Goal: Transaction & Acquisition: Purchase product/service

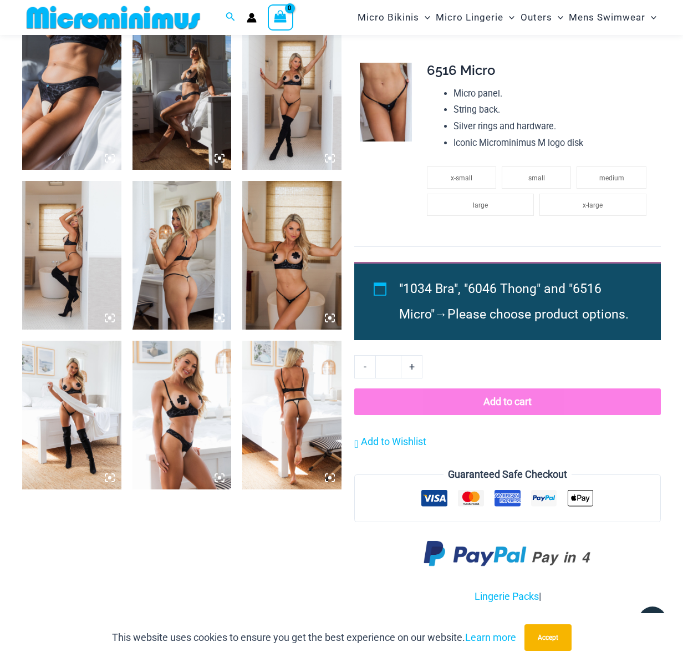
scroll to position [990, 0]
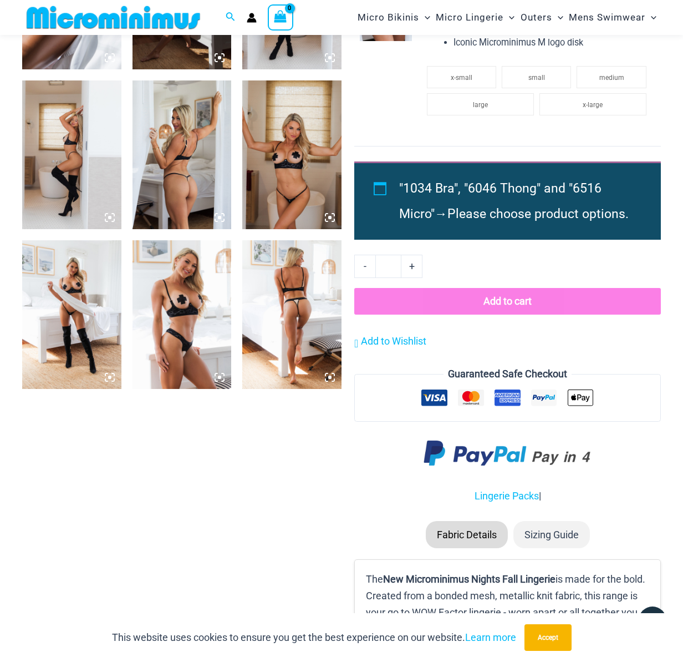
click at [286, 303] on img at bounding box center [291, 314] width 99 height 149
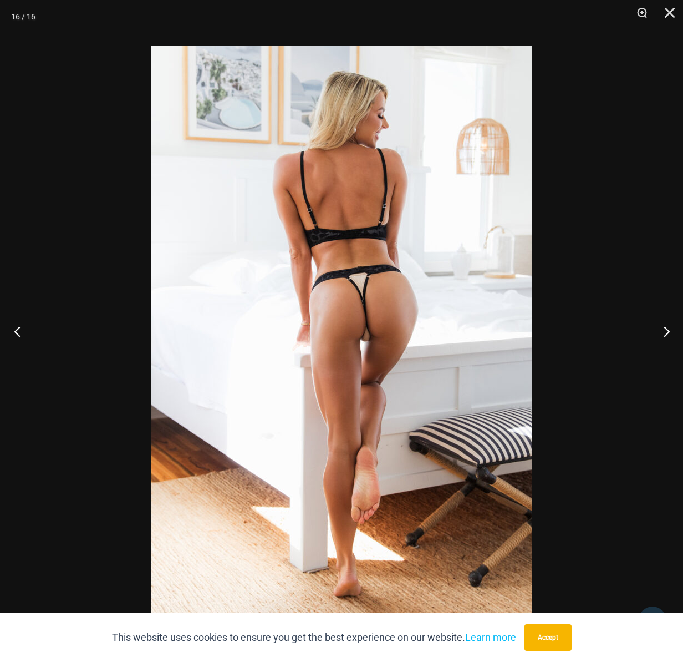
click at [16, 332] on button "Previous" at bounding box center [21, 330] width 42 height 55
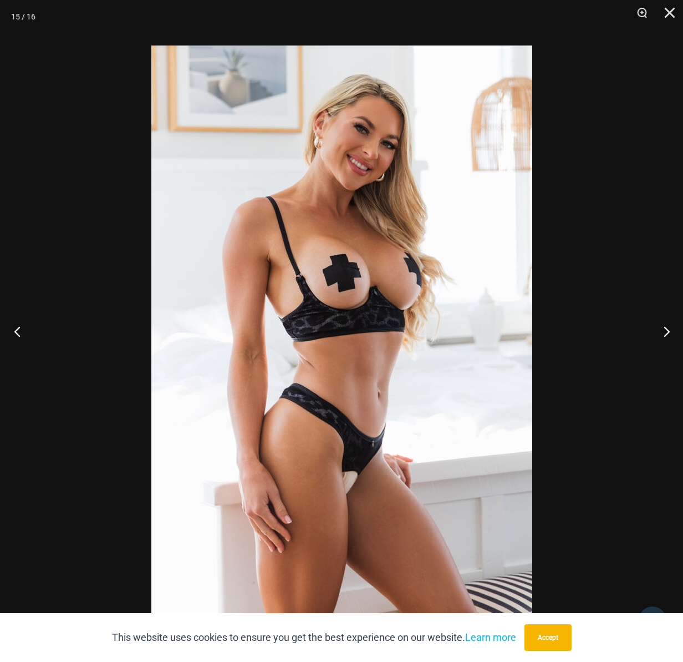
click at [16, 332] on button "Previous" at bounding box center [21, 330] width 42 height 55
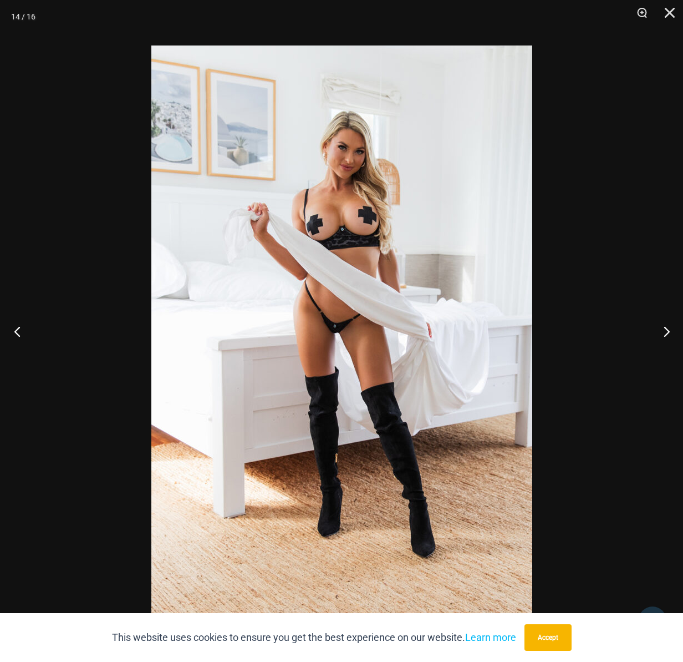
click at [16, 332] on button "Previous" at bounding box center [21, 330] width 42 height 55
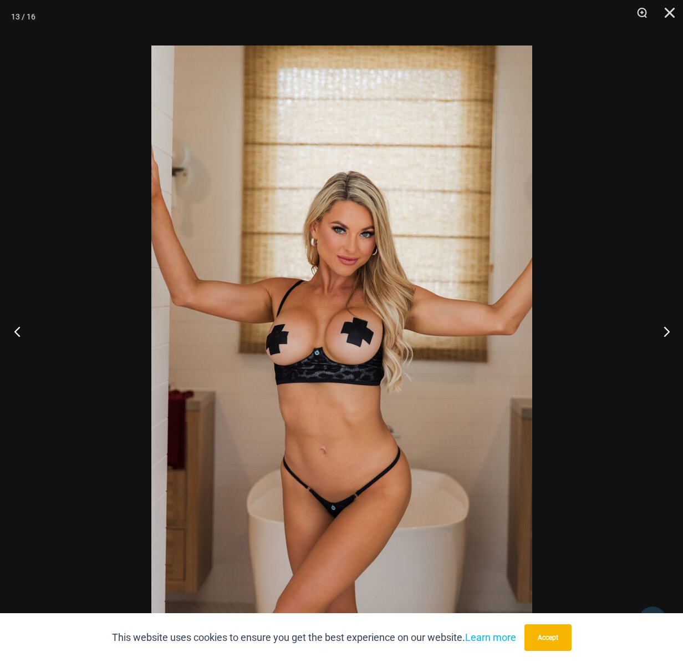
click at [16, 332] on button "Previous" at bounding box center [21, 330] width 42 height 55
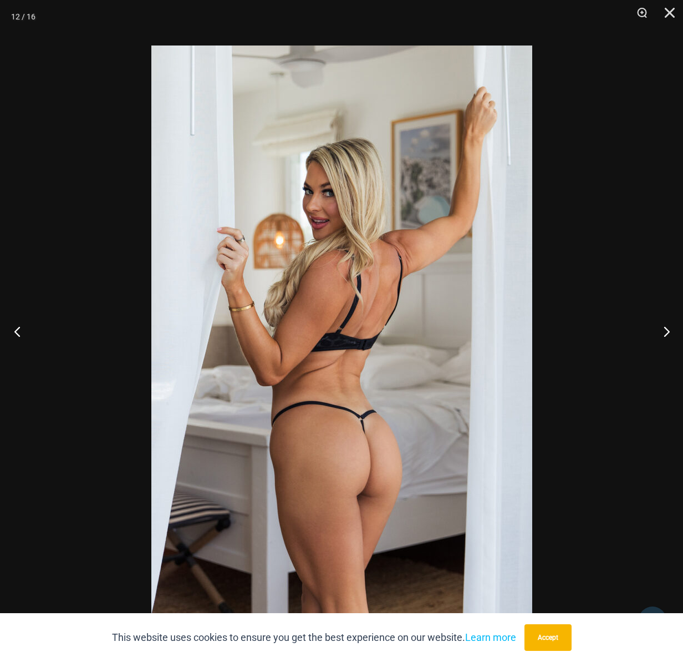
click at [16, 332] on button "Previous" at bounding box center [21, 330] width 42 height 55
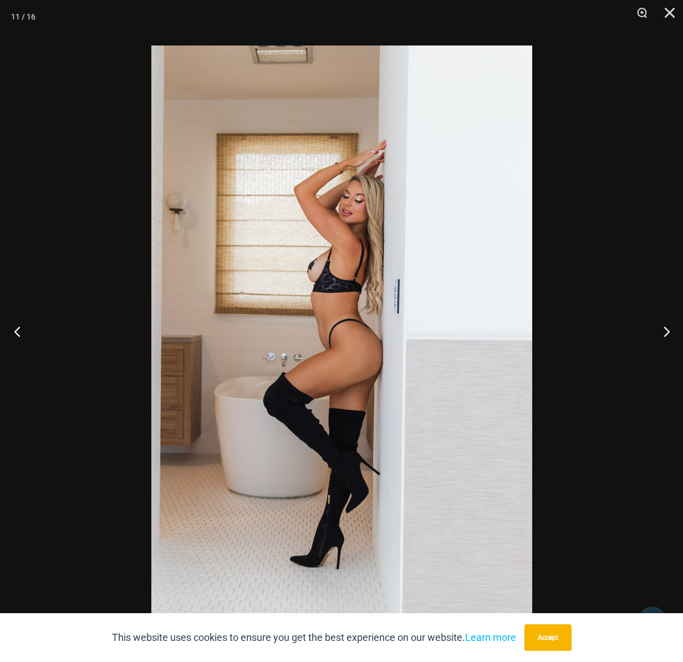
click at [16, 332] on button "Previous" at bounding box center [21, 330] width 42 height 55
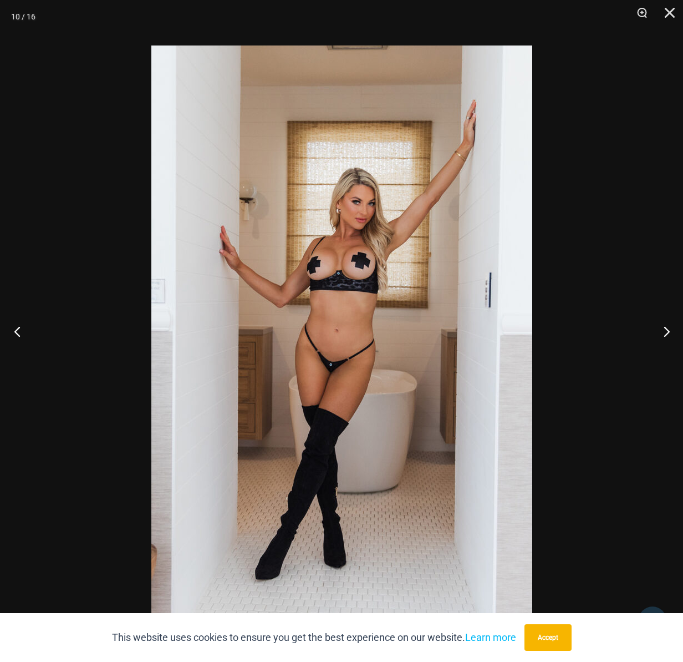
click at [16, 332] on button "Previous" at bounding box center [21, 330] width 42 height 55
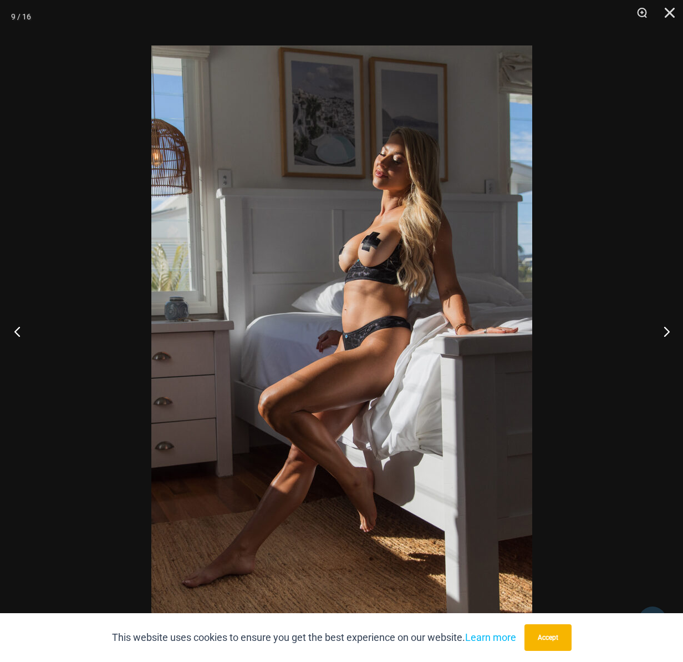
click at [16, 332] on button "Previous" at bounding box center [21, 330] width 42 height 55
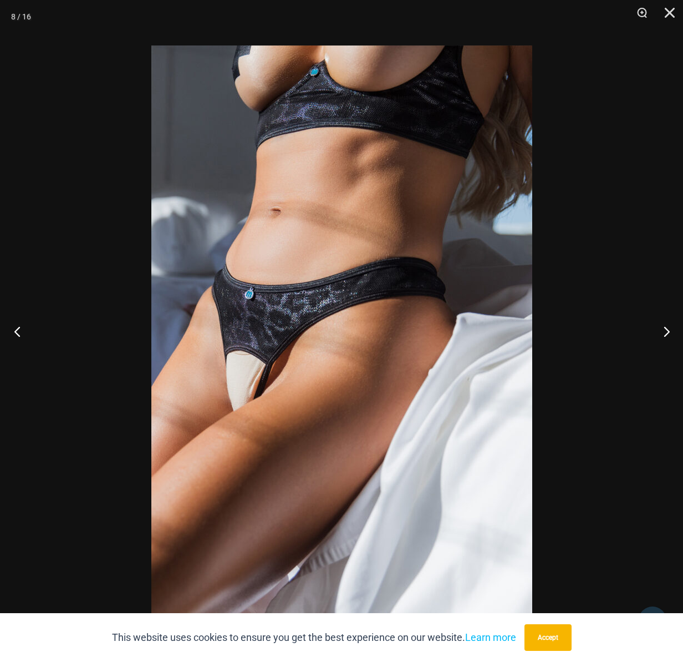
click at [16, 332] on button "Previous" at bounding box center [21, 330] width 42 height 55
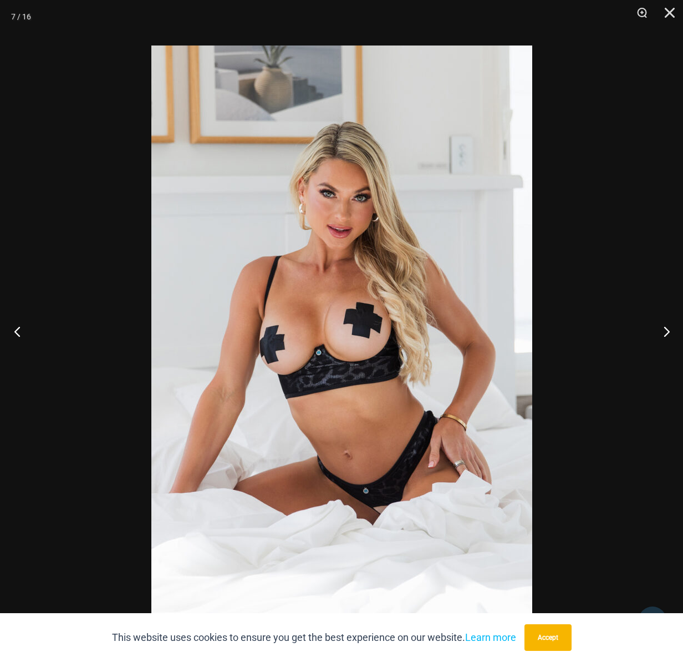
click at [16, 332] on button "Previous" at bounding box center [21, 330] width 42 height 55
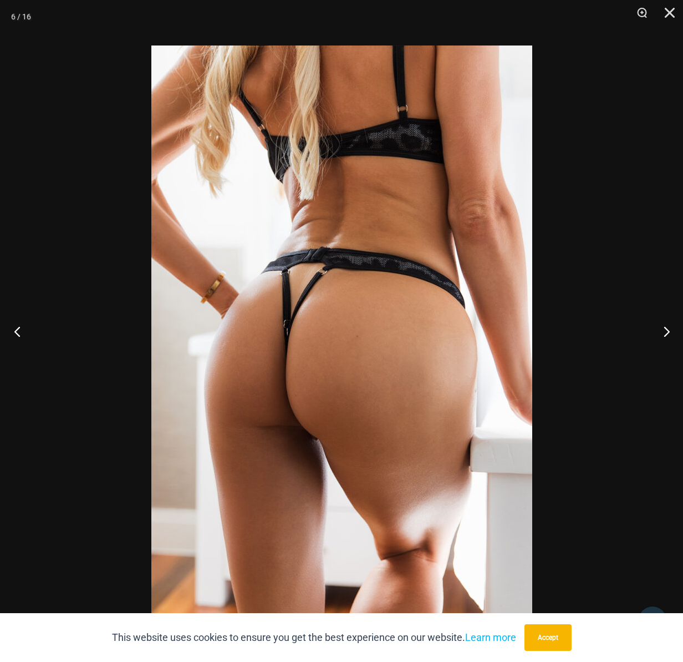
click at [16, 332] on button "Previous" at bounding box center [21, 330] width 42 height 55
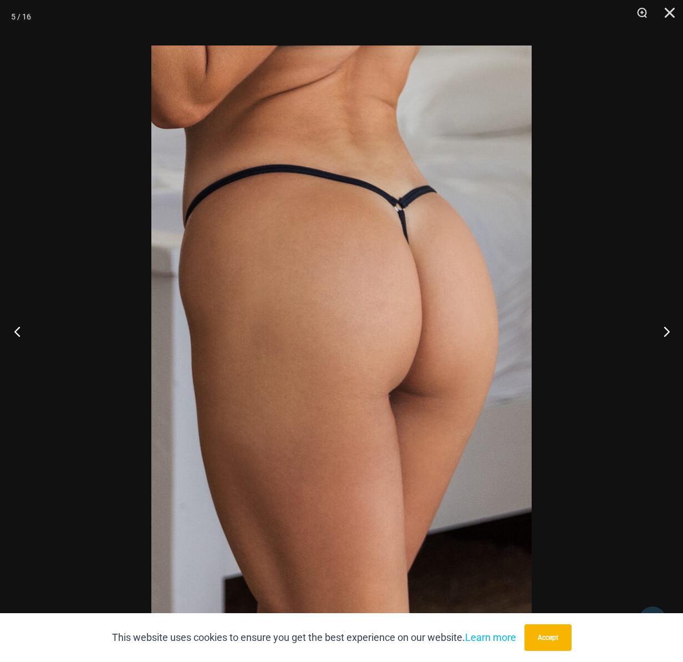
click at [16, 332] on button "Previous" at bounding box center [21, 330] width 42 height 55
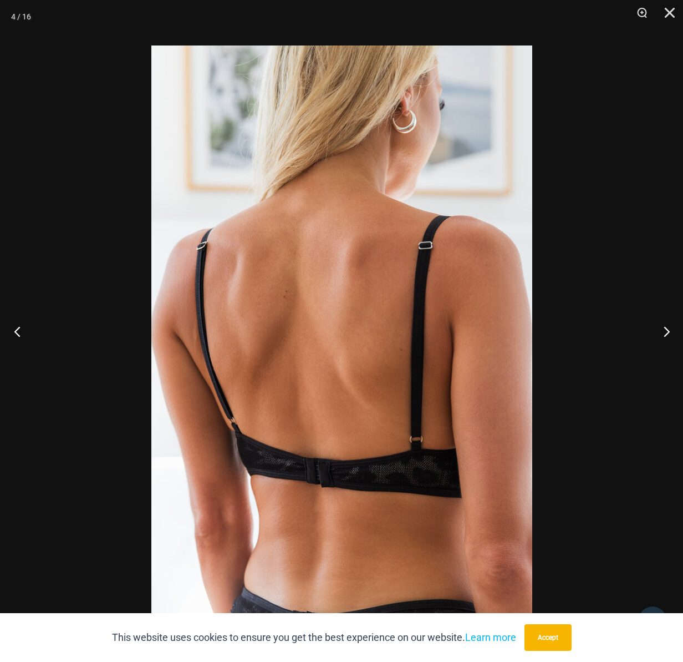
click at [16, 332] on button "Previous" at bounding box center [21, 330] width 42 height 55
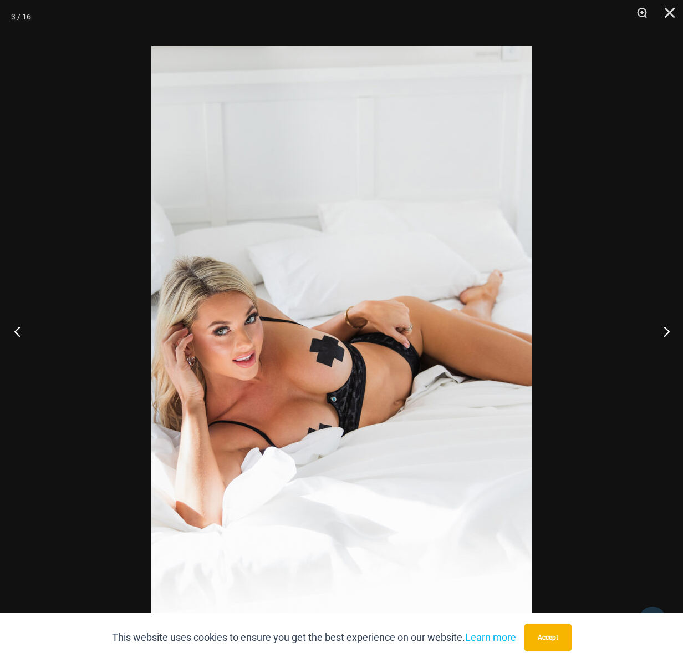
click at [16, 332] on button "Previous" at bounding box center [21, 330] width 42 height 55
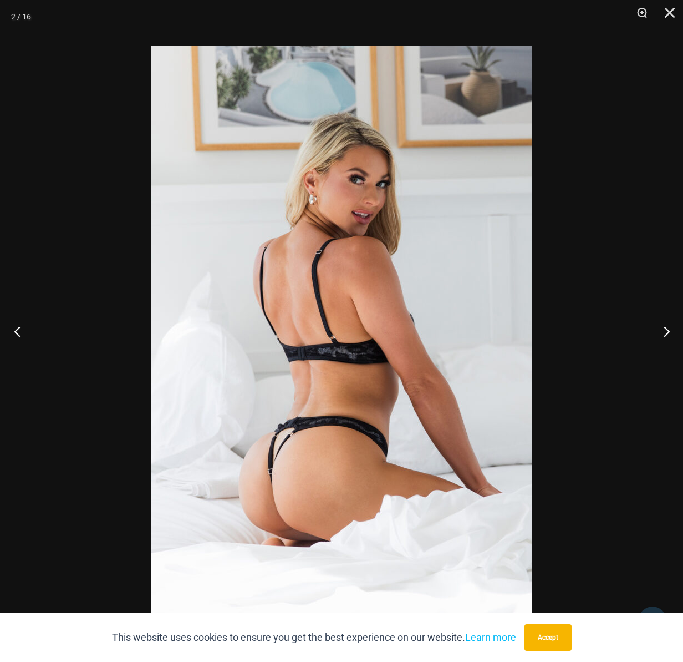
click at [16, 332] on button "Previous" at bounding box center [21, 330] width 42 height 55
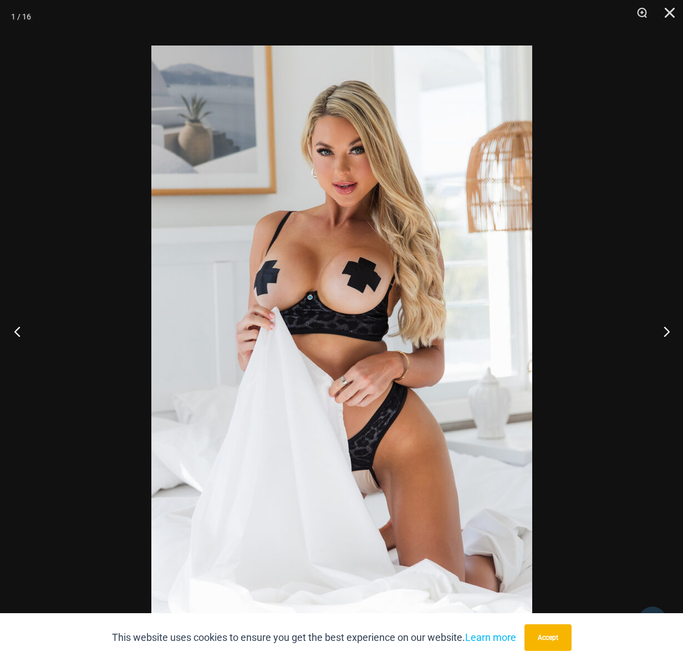
click at [16, 332] on button "Previous" at bounding box center [21, 330] width 42 height 55
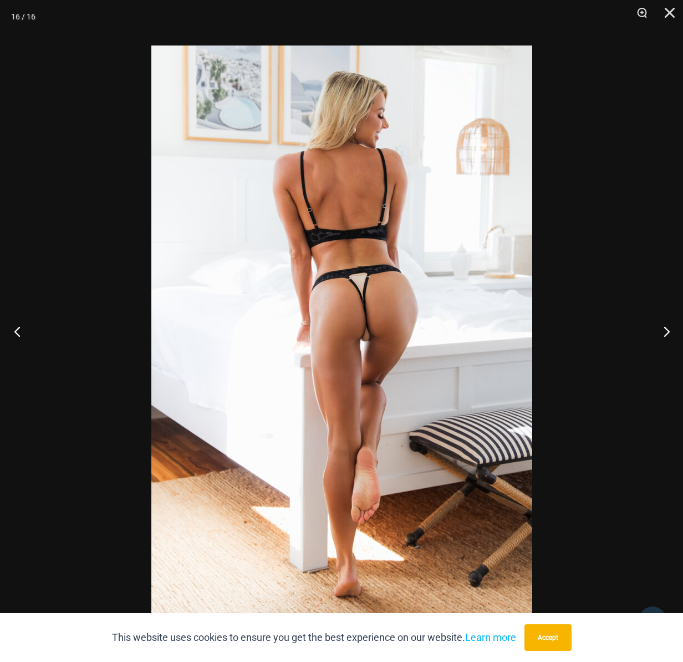
click at [16, 332] on button "Previous" at bounding box center [21, 330] width 42 height 55
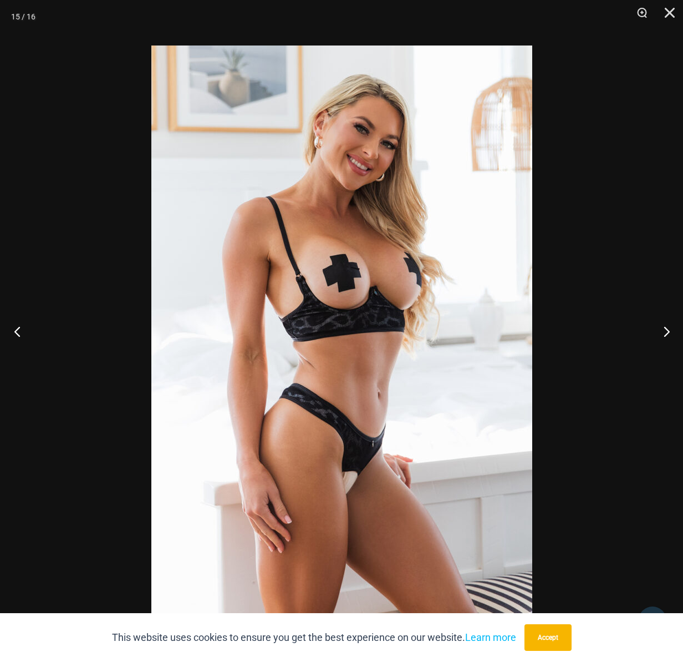
click at [16, 333] on button "Previous" at bounding box center [21, 330] width 42 height 55
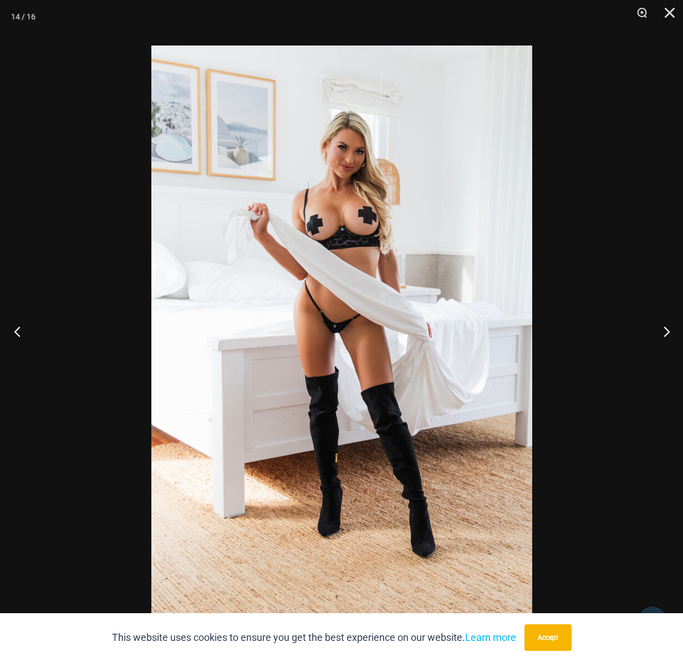
click at [16, 333] on button "Previous" at bounding box center [21, 330] width 42 height 55
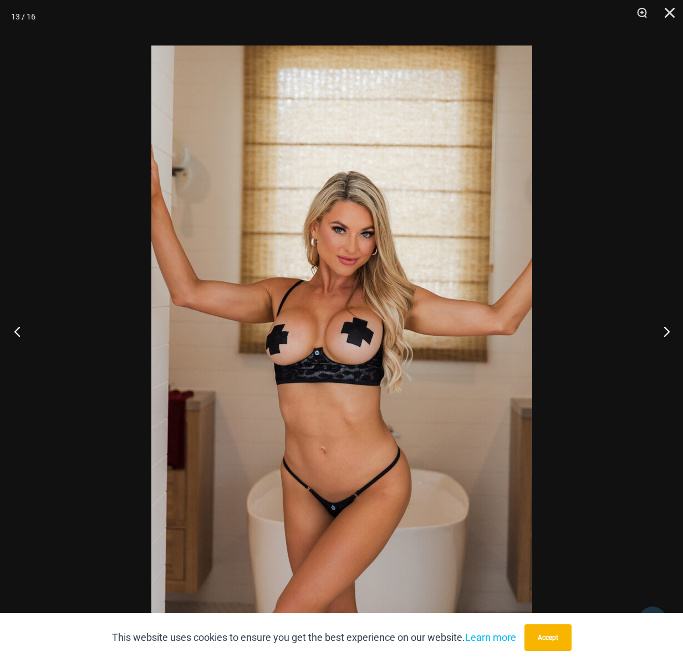
click at [14, 336] on button "Previous" at bounding box center [21, 330] width 42 height 55
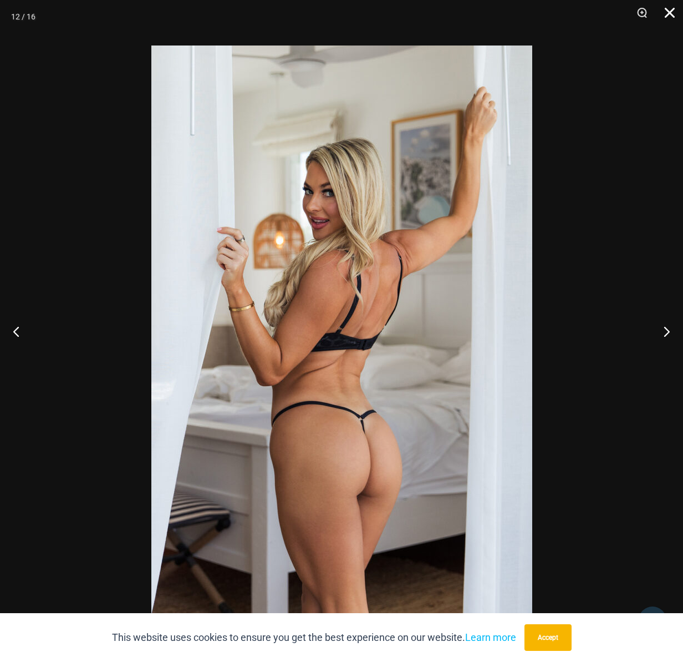
click at [674, 9] on button "Close" at bounding box center [666, 16] width 28 height 33
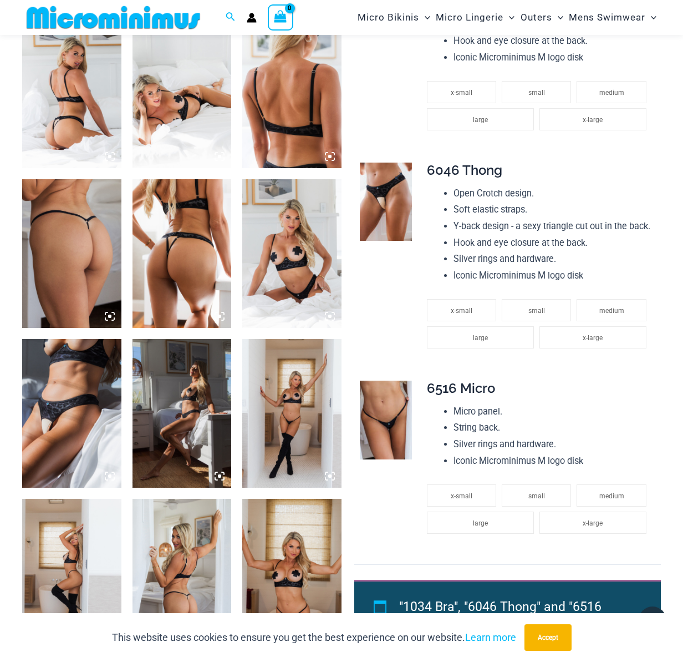
scroll to position [546, 0]
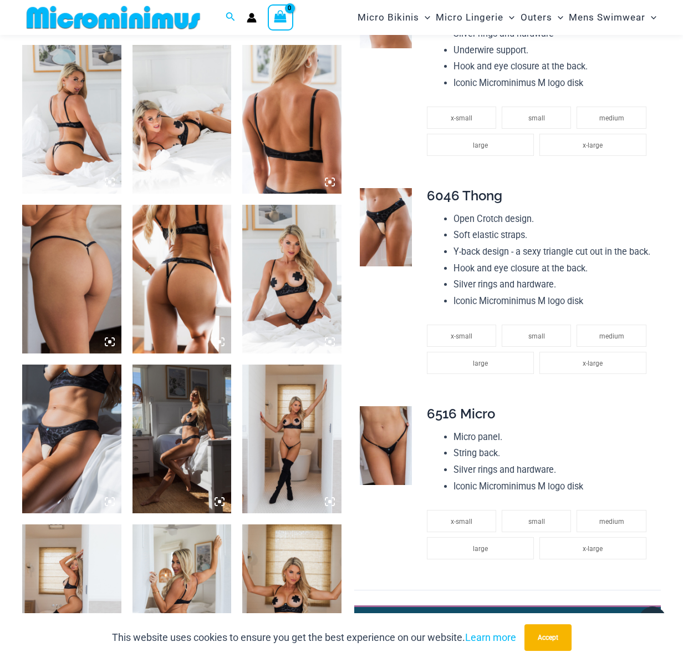
click at [391, 206] on img at bounding box center [386, 227] width 52 height 79
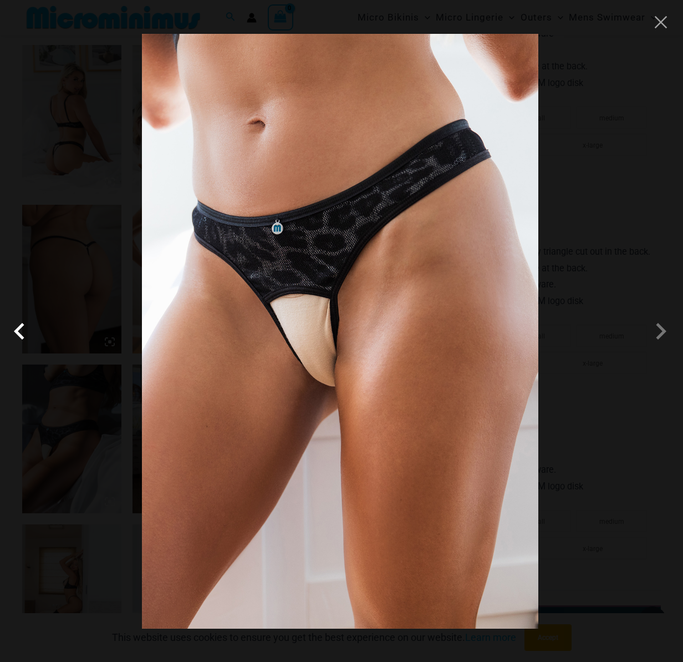
click at [20, 337] on span at bounding box center [22, 330] width 33 height 33
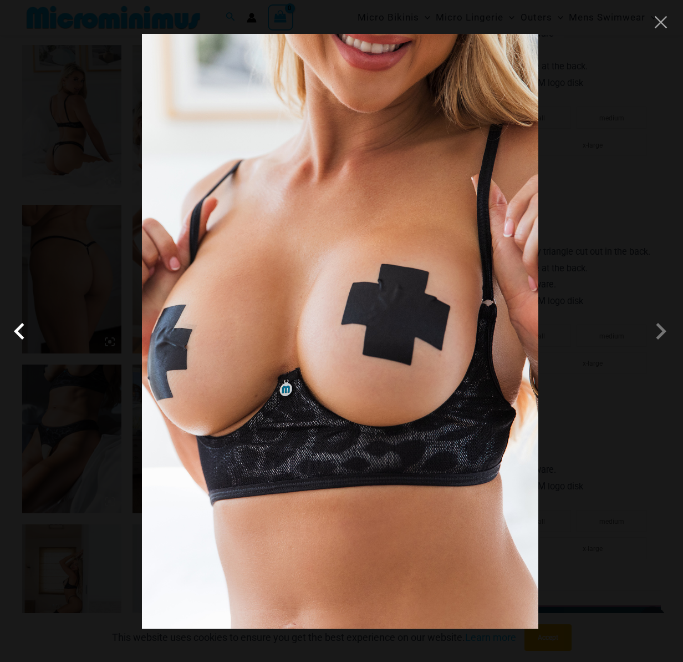
click at [20, 337] on span at bounding box center [22, 330] width 33 height 33
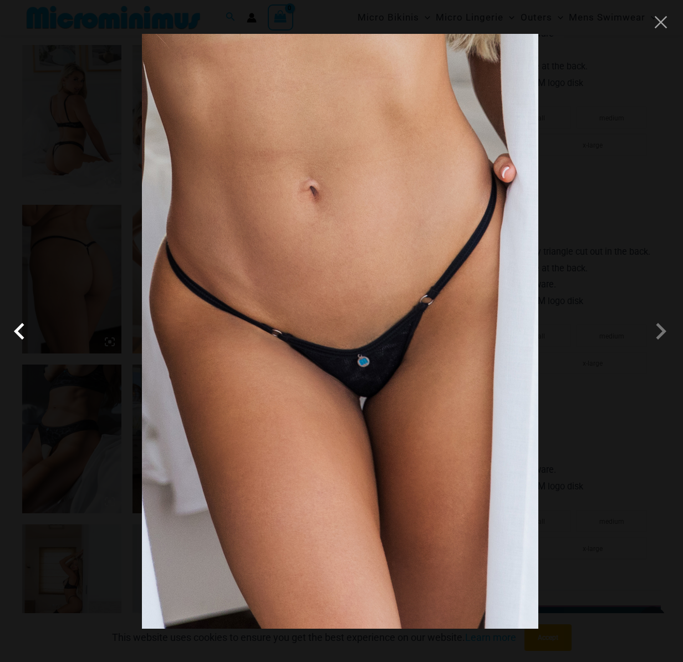
click at [20, 337] on span at bounding box center [22, 330] width 33 height 33
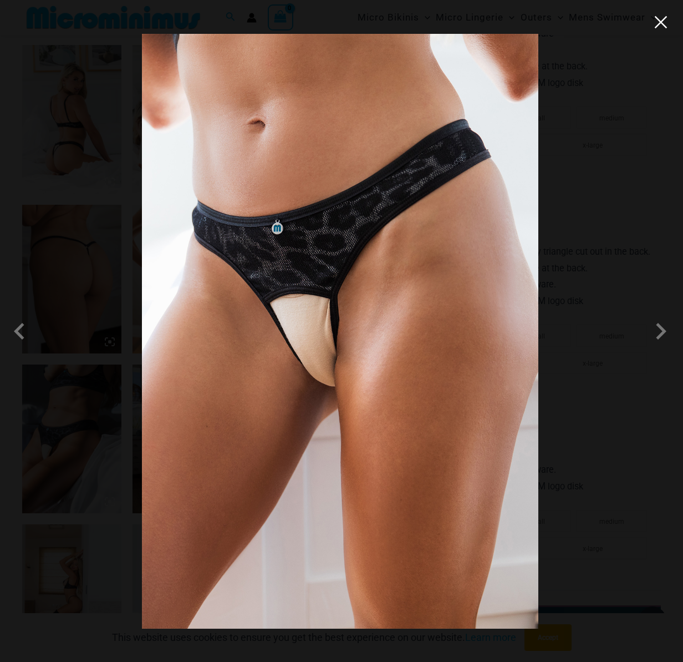
click at [660, 23] on button "Close" at bounding box center [661, 22] width 17 height 17
